Goal: Transaction & Acquisition: Purchase product/service

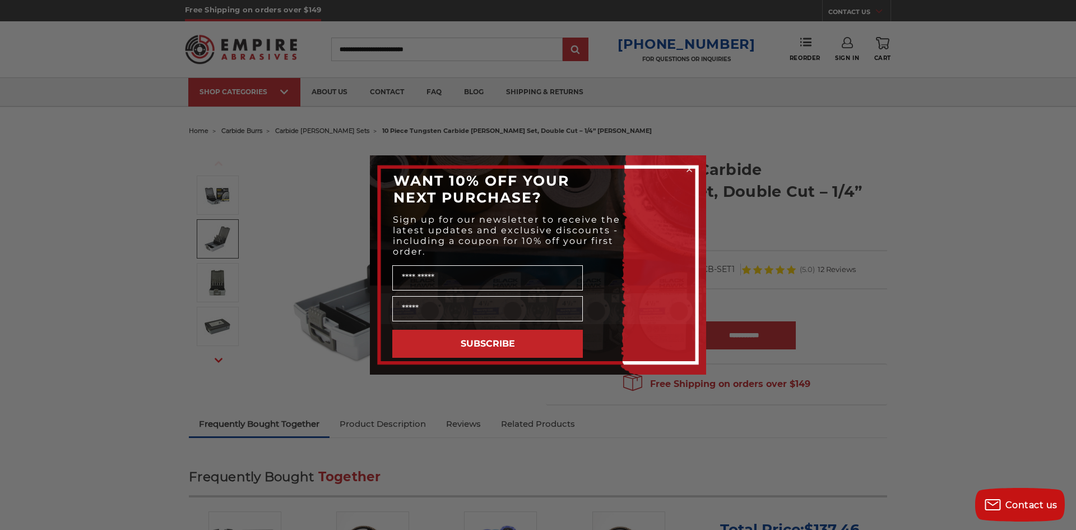
click at [220, 320] on div "Close dialog WANT 10% OFF YOUR NEXT PURCHASE? Sign up for our newsletter to rec…" at bounding box center [538, 265] width 1076 height 530
click at [688, 166] on circle "Close dialog" at bounding box center [690, 169] width 11 height 11
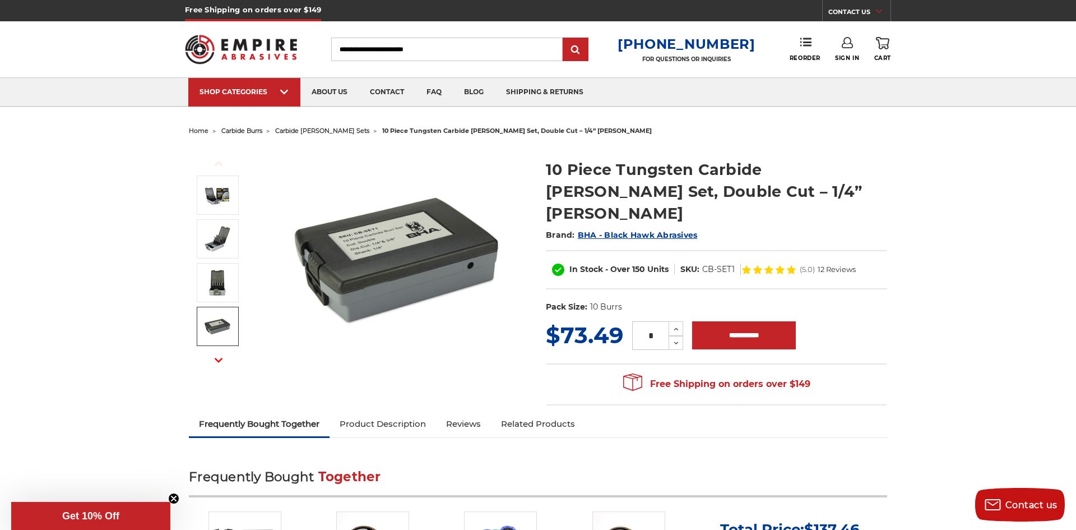
click at [218, 358] on icon "button" at bounding box center [219, 360] width 8 height 8
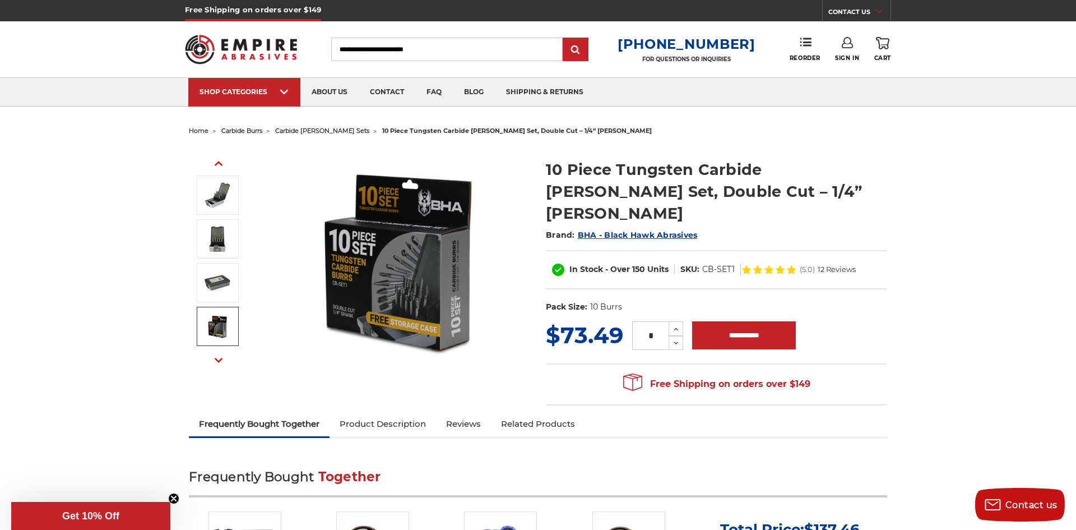
click at [220, 360] on use "button" at bounding box center [219, 360] width 8 height 4
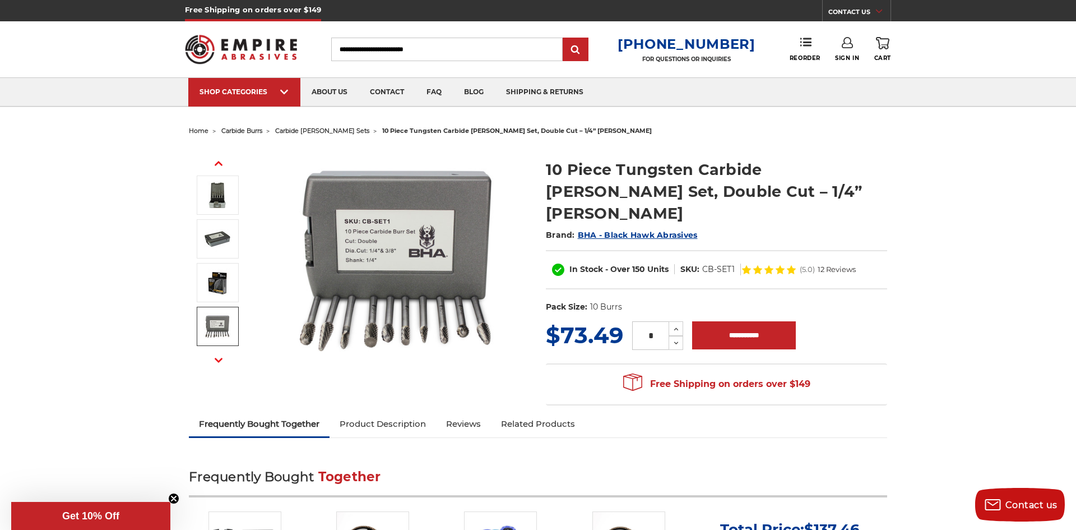
click at [219, 361] on use "button" at bounding box center [219, 360] width 8 height 4
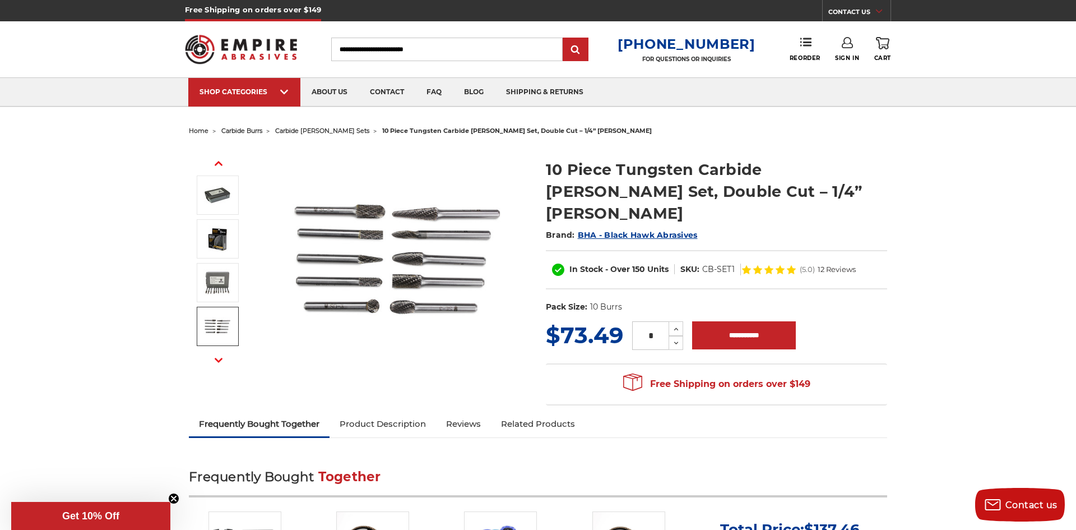
click at [219, 360] on use "button" at bounding box center [219, 360] width 8 height 4
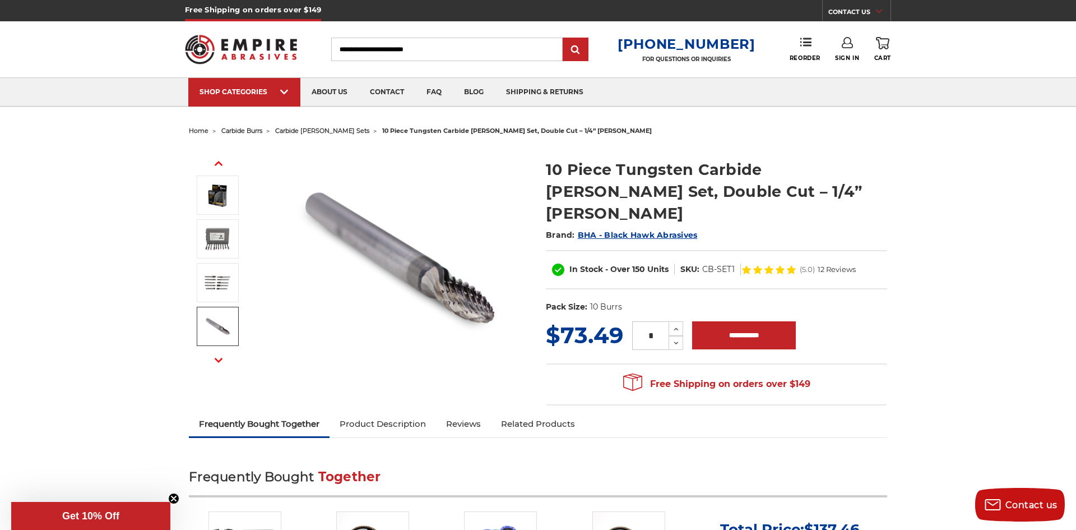
click at [220, 358] on icon "button" at bounding box center [219, 360] width 8 height 8
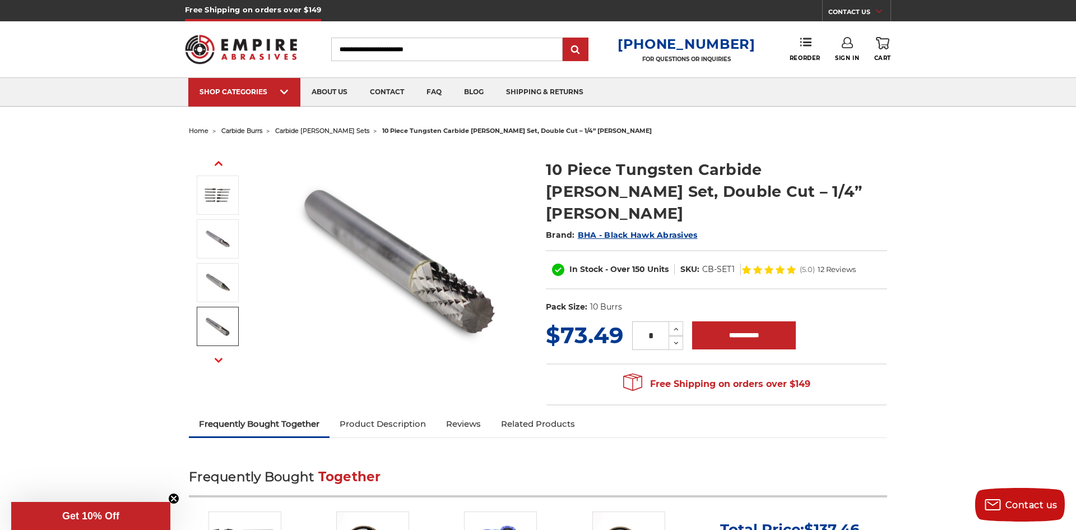
click at [219, 356] on icon "button" at bounding box center [219, 360] width 8 height 8
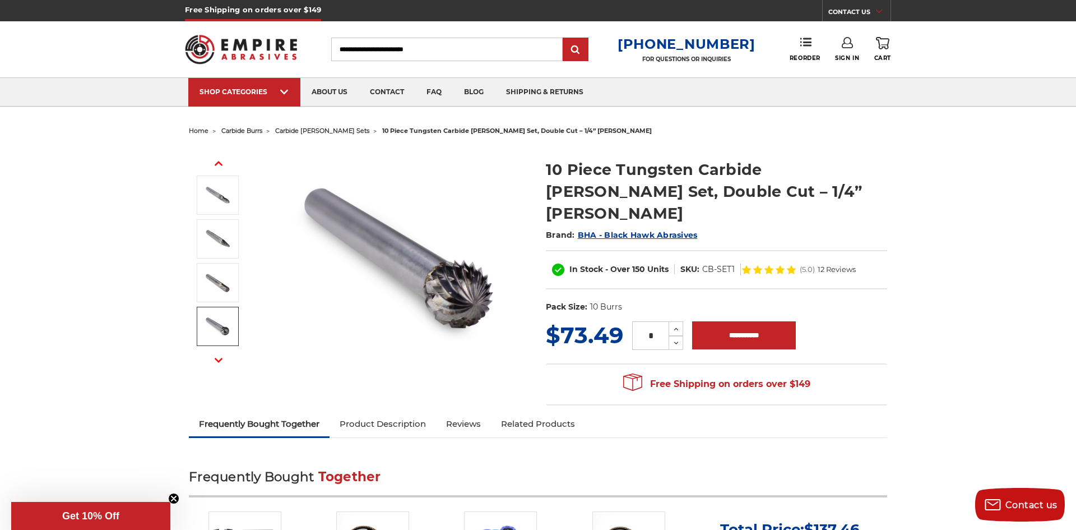
click at [219, 358] on icon "button" at bounding box center [219, 360] width 8 height 8
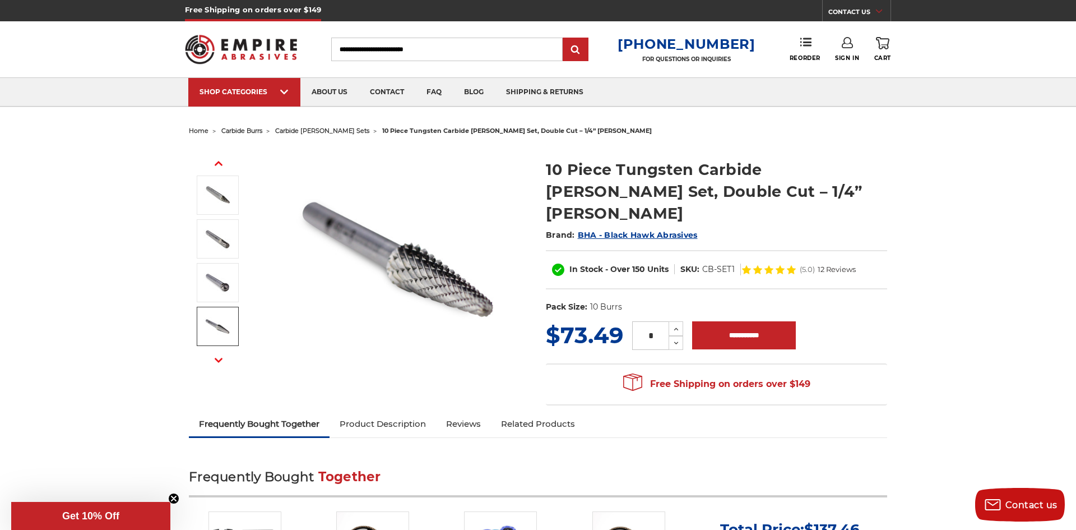
click at [366, 412] on link "Product Description" at bounding box center [383, 424] width 107 height 25
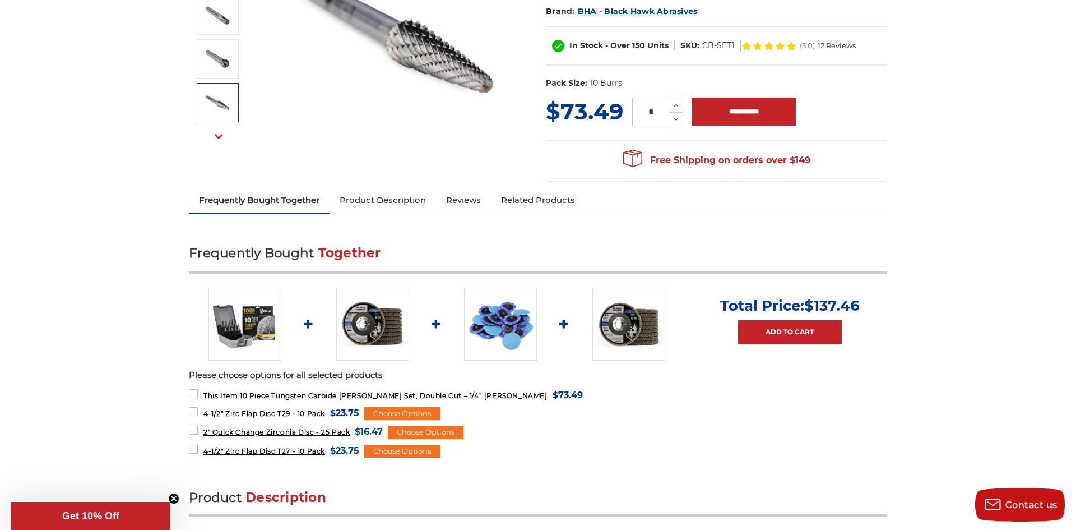
scroll to position [213, 0]
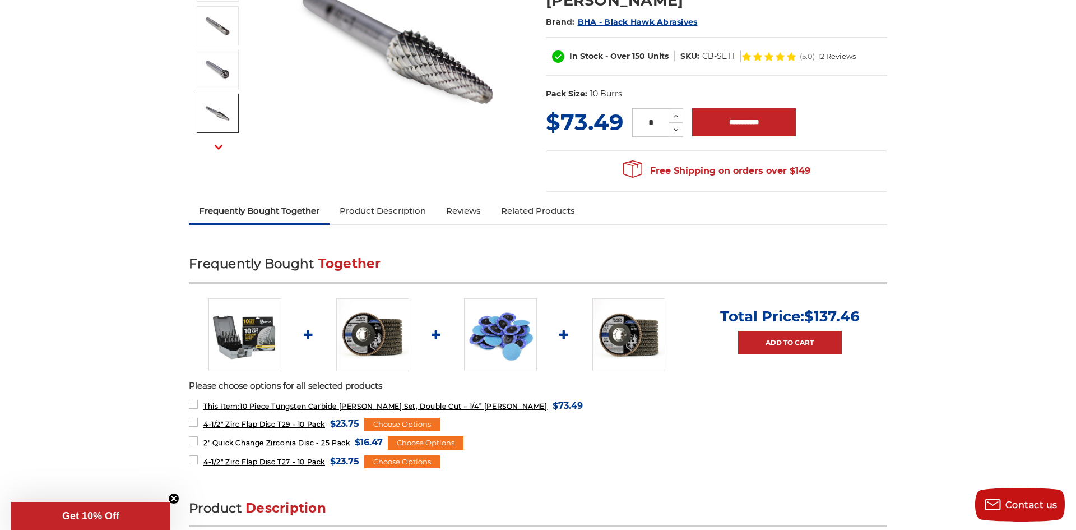
click at [374, 327] on img at bounding box center [372, 334] width 73 height 73
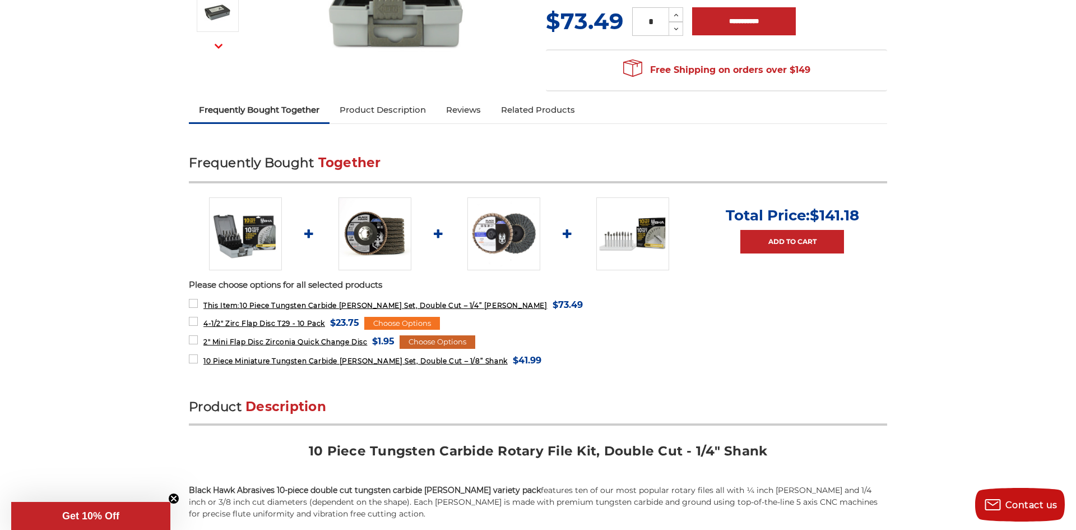
click at [445, 335] on div "Choose Options" at bounding box center [438, 341] width 76 height 13
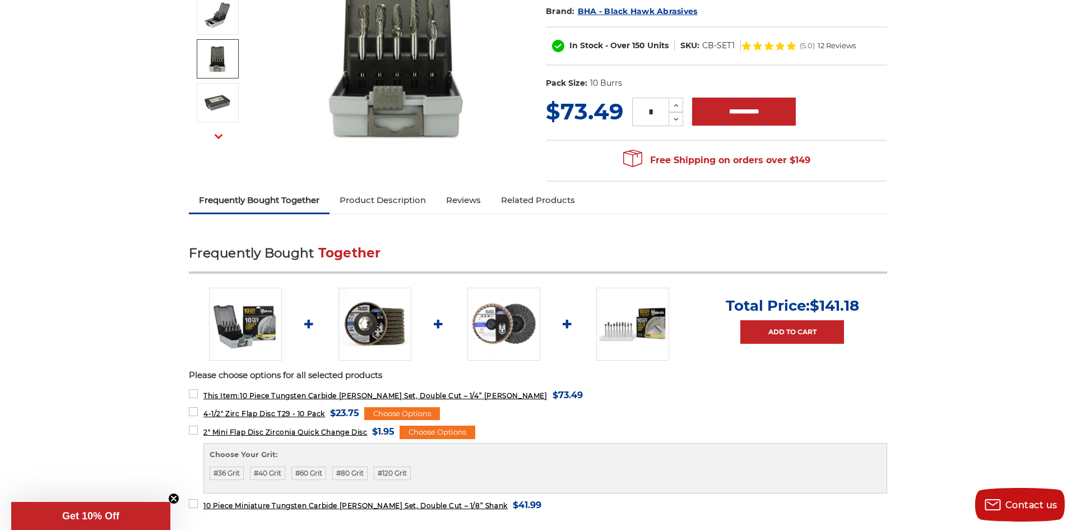
scroll to position [247, 0]
